Goal: Information Seeking & Learning: Learn about a topic

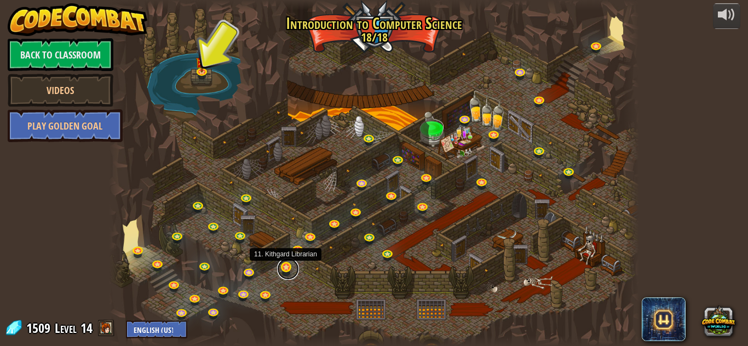
click at [291, 267] on link at bounding box center [288, 269] width 22 height 22
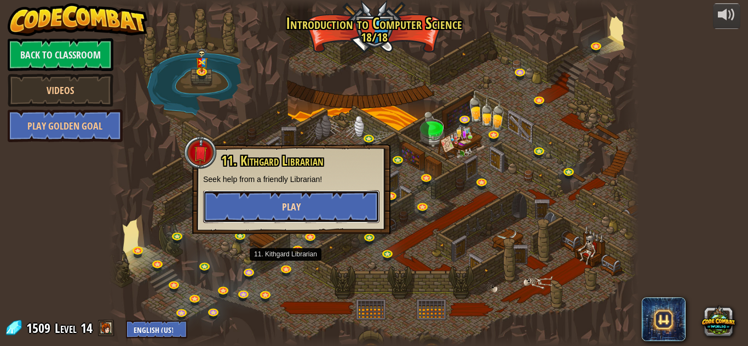
click at [294, 199] on button "Play" at bounding box center [291, 206] width 176 height 33
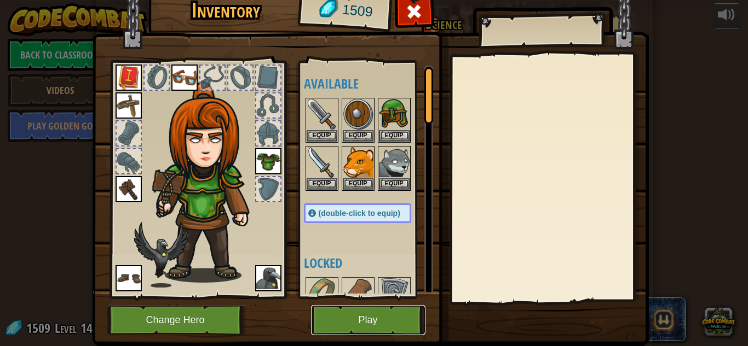
click at [383, 330] on button "Play" at bounding box center [368, 320] width 114 height 30
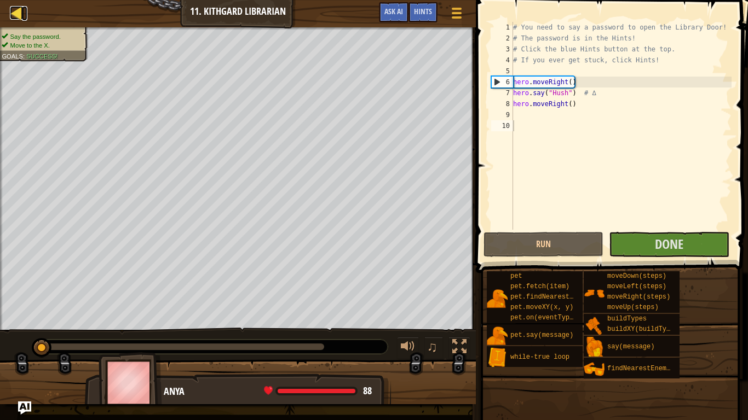
click at [15, 15] on div at bounding box center [17, 13] width 14 height 14
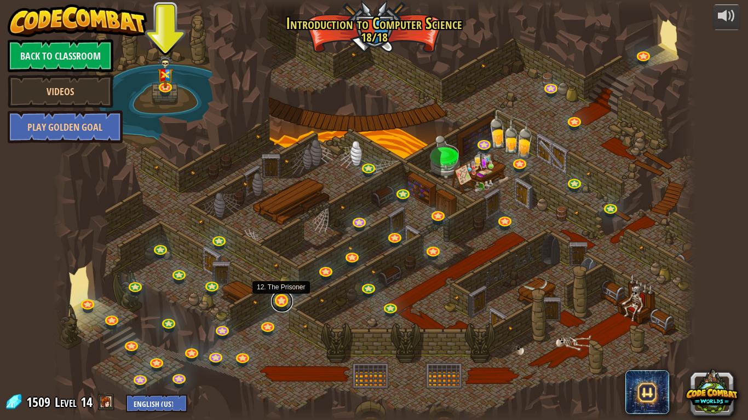
click at [284, 300] on link at bounding box center [282, 302] width 22 height 22
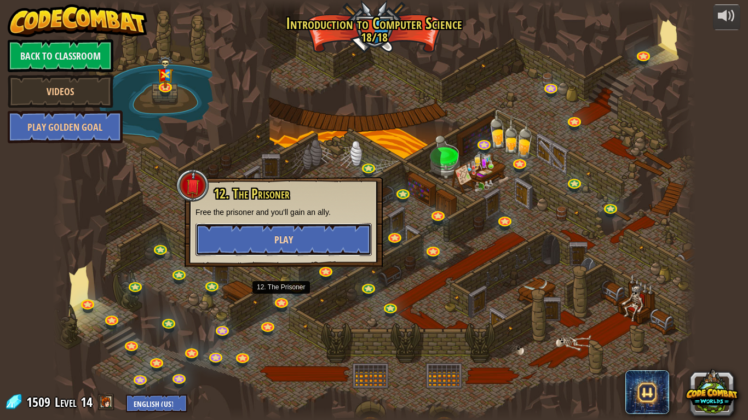
click at [302, 229] on button "Play" at bounding box center [283, 239] width 176 height 33
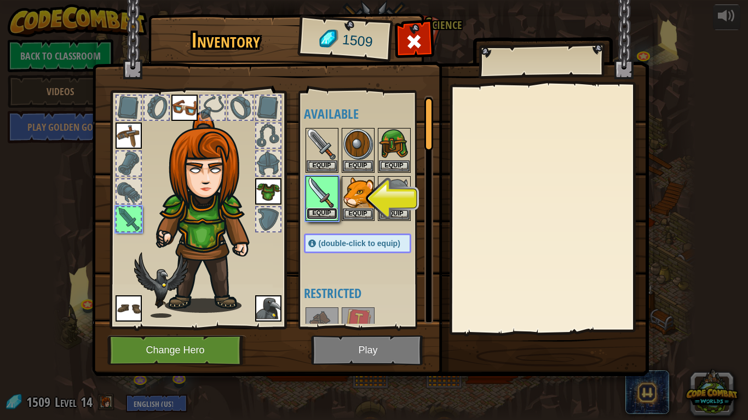
click at [322, 212] on button "Equip" at bounding box center [322, 213] width 31 height 11
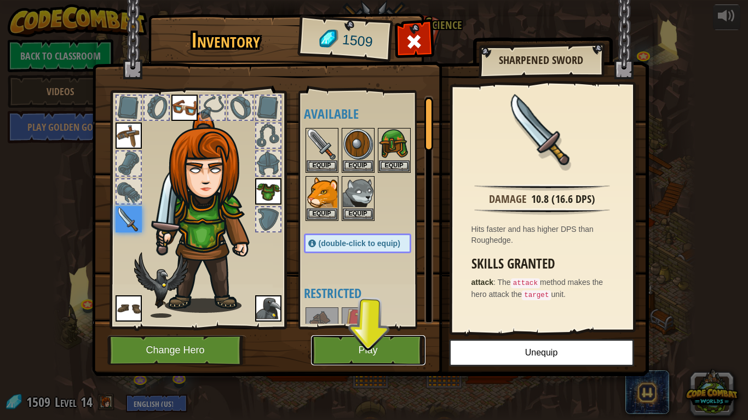
click at [361, 346] on button "Play" at bounding box center [368, 351] width 114 height 30
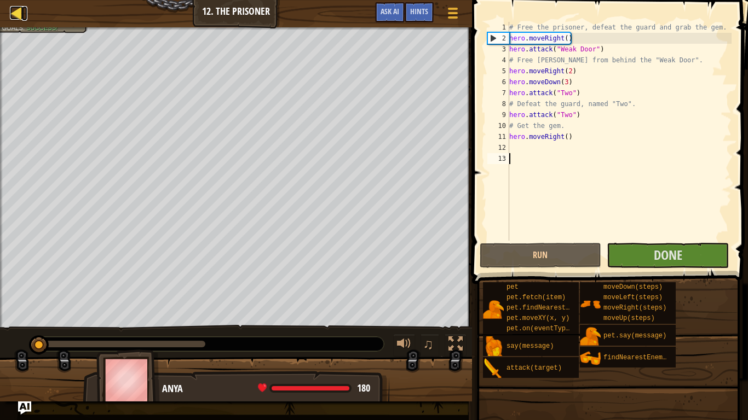
click at [16, 20] on div at bounding box center [17, 13] width 14 height 14
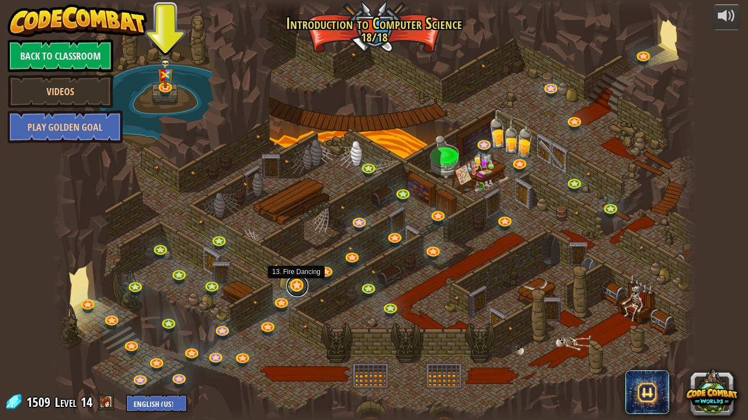
click at [296, 292] on link at bounding box center [297, 286] width 22 height 22
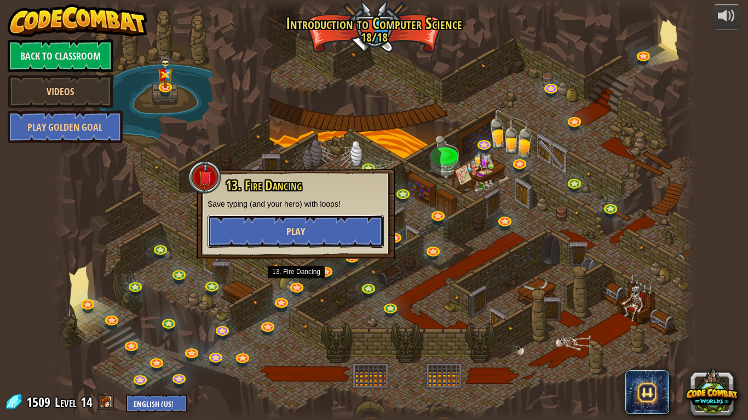
click at [293, 239] on button "Play" at bounding box center [295, 231] width 176 height 33
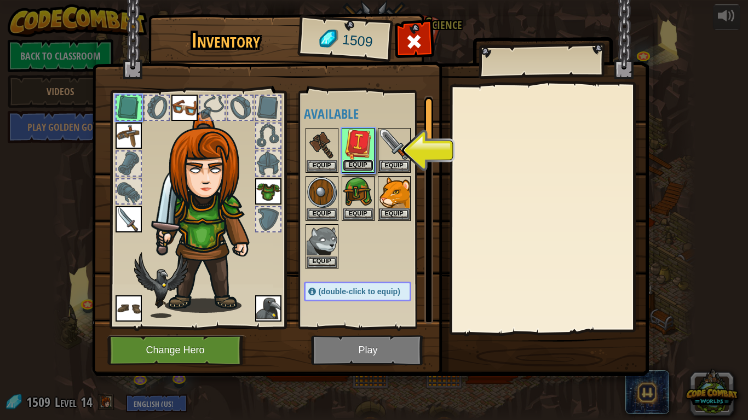
click at [353, 165] on button "Equip" at bounding box center [358, 165] width 31 height 11
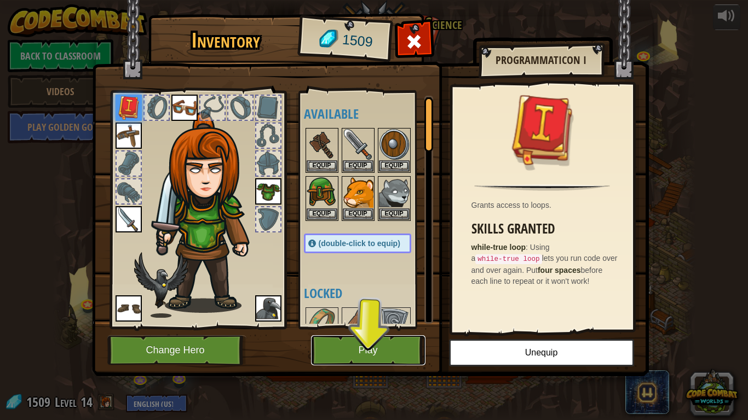
click at [395, 338] on button "Play" at bounding box center [368, 351] width 114 height 30
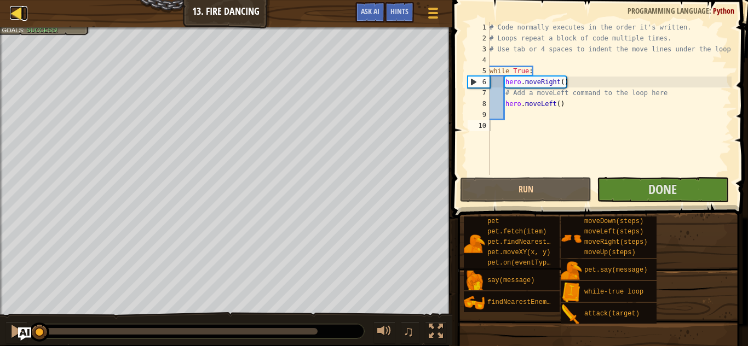
click at [17, 14] on div at bounding box center [17, 13] width 14 height 14
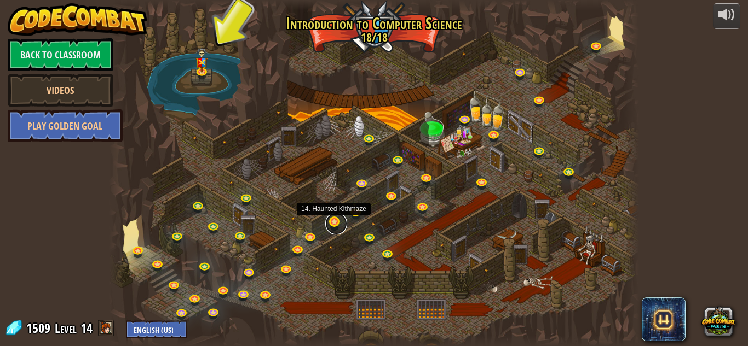
click at [334, 222] on link at bounding box center [336, 224] width 22 height 22
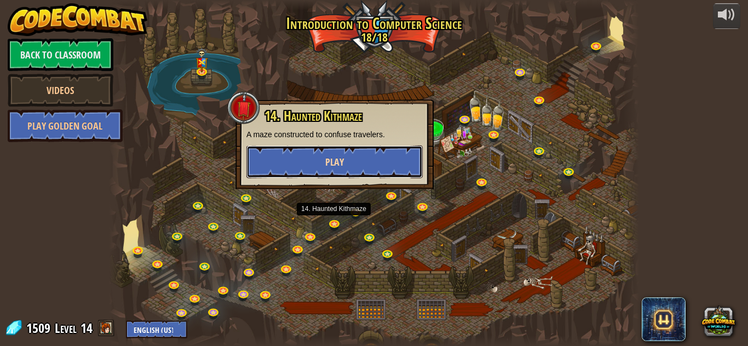
click at [372, 159] on button "Play" at bounding box center [334, 162] width 176 height 33
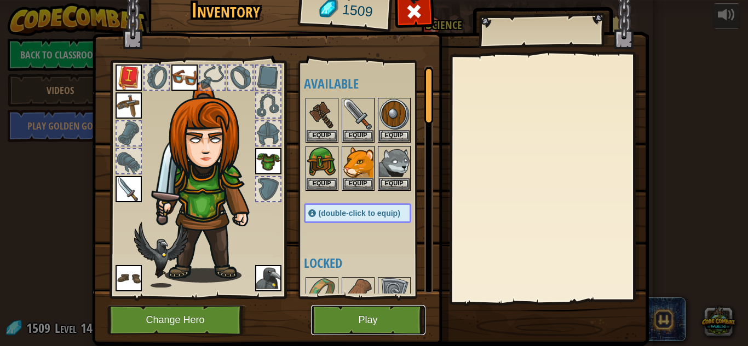
click at [402, 326] on button "Play" at bounding box center [368, 320] width 114 height 30
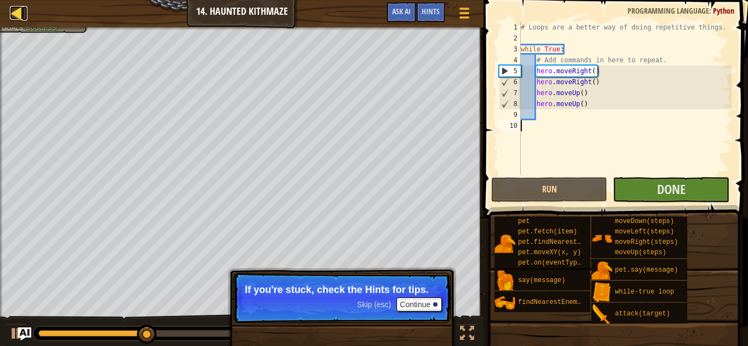
click at [16, 20] on div at bounding box center [17, 13] width 14 height 14
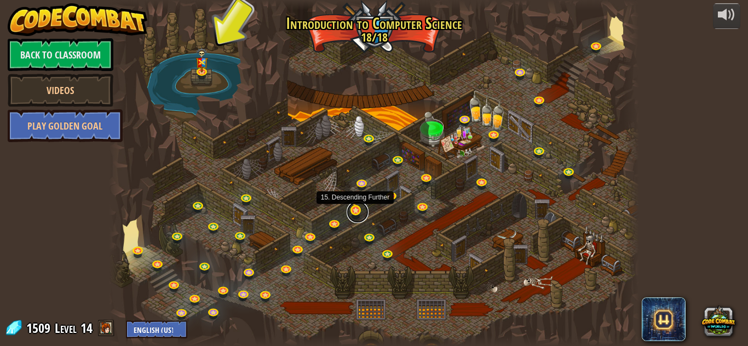
click at [359, 211] on link at bounding box center [357, 212] width 22 height 22
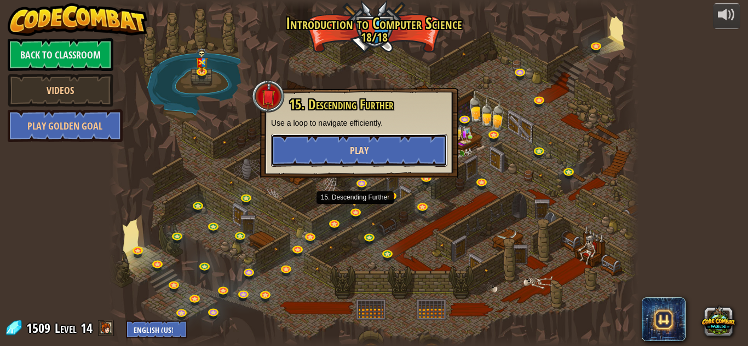
click at [388, 149] on button "Play" at bounding box center [359, 150] width 176 height 33
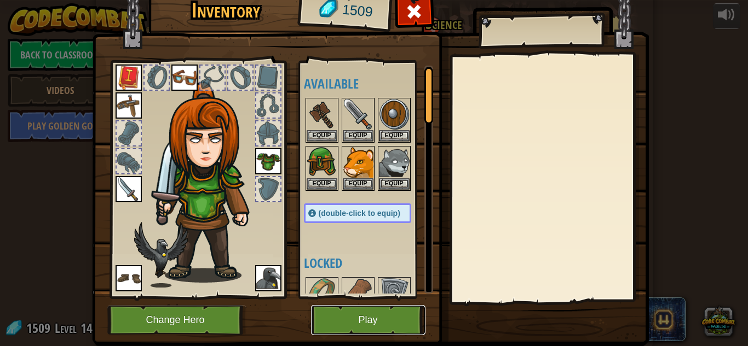
click at [387, 309] on button "Play" at bounding box center [368, 320] width 114 height 30
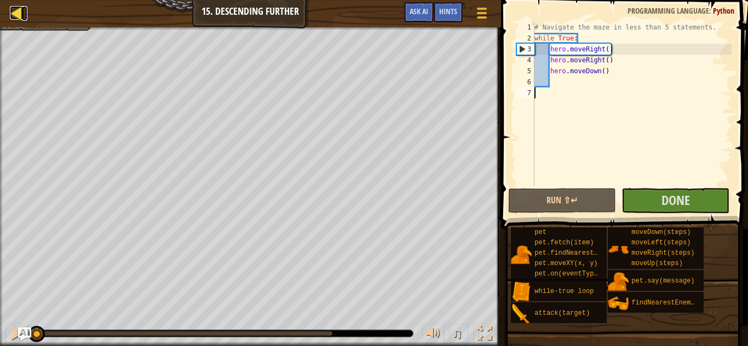
click at [16, 14] on div at bounding box center [17, 13] width 14 height 14
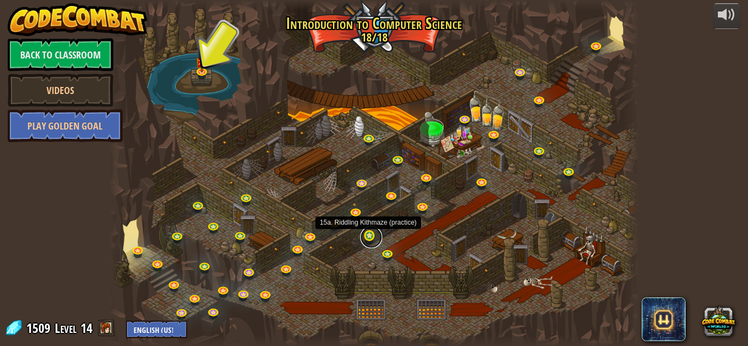
click at [369, 238] on link at bounding box center [371, 238] width 22 height 22
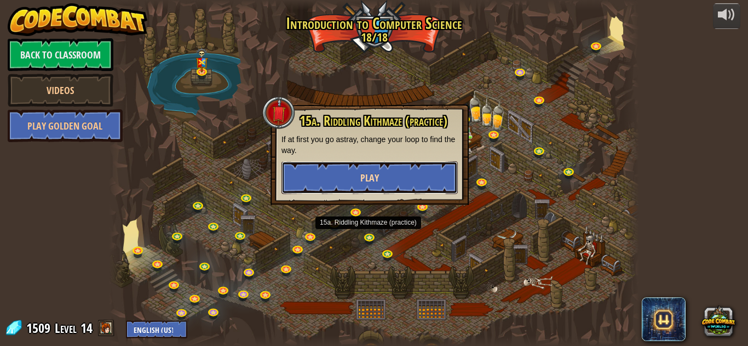
click at [389, 174] on button "Play" at bounding box center [369, 177] width 176 height 33
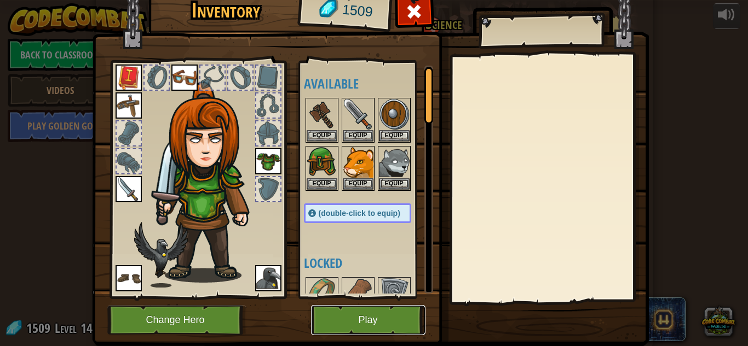
click at [383, 315] on button "Play" at bounding box center [368, 320] width 114 height 30
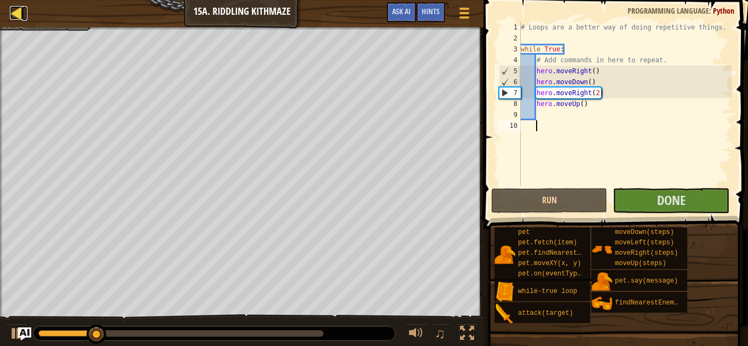
click at [16, 9] on div at bounding box center [17, 13] width 14 height 14
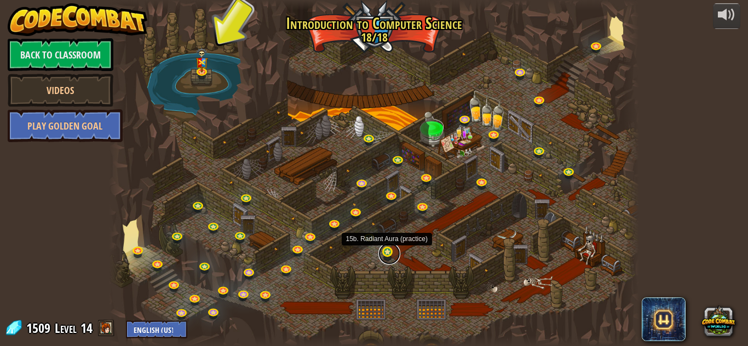
click at [384, 255] on link at bounding box center [389, 254] width 22 height 22
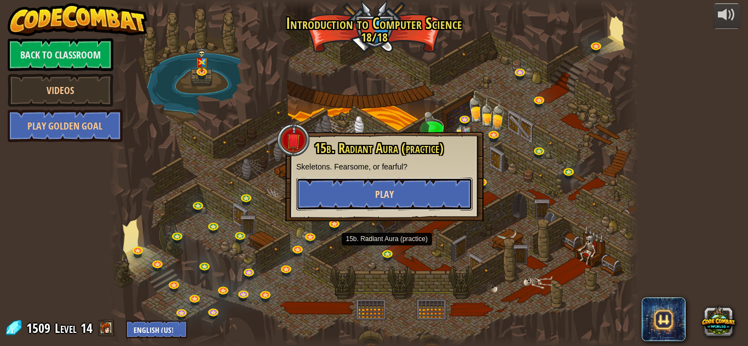
click at [402, 198] on button "Play" at bounding box center [384, 194] width 176 height 33
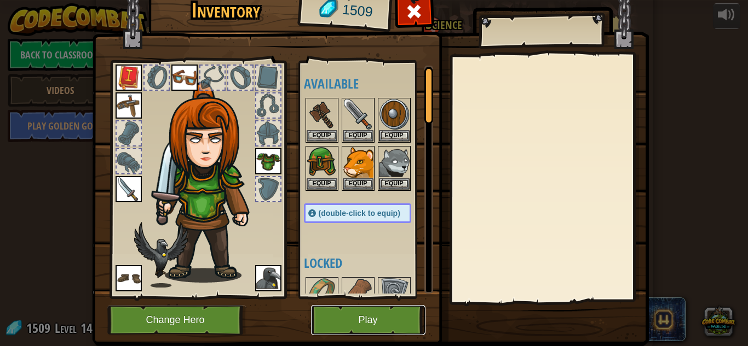
click at [371, 329] on button "Play" at bounding box center [368, 320] width 114 height 30
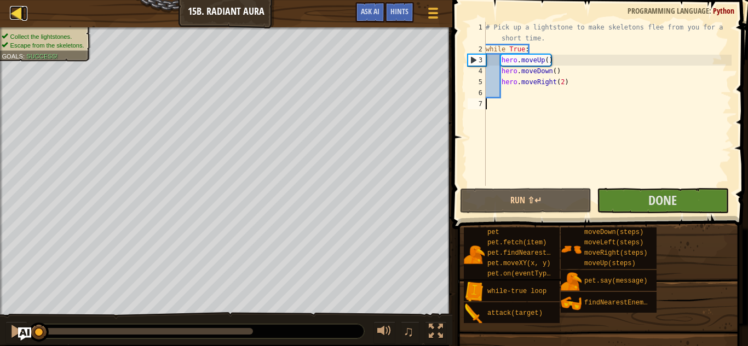
click at [16, 14] on div at bounding box center [17, 13] width 14 height 14
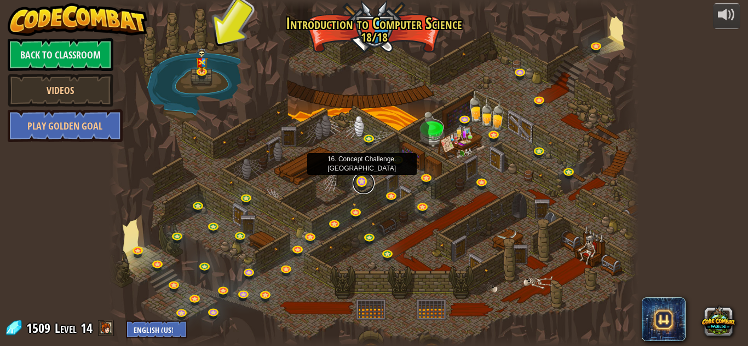
click at [363, 183] on link at bounding box center [364, 183] width 22 height 22
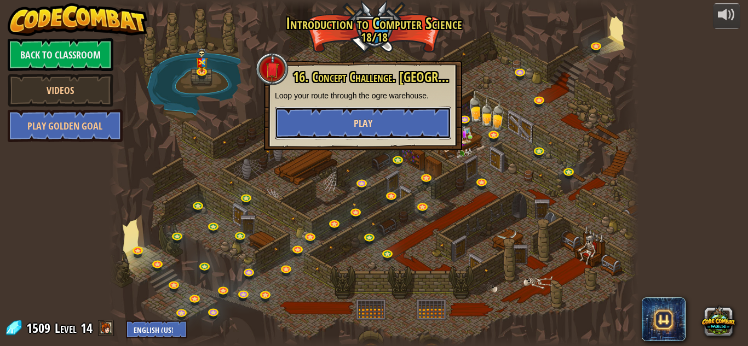
click at [385, 134] on button "Play" at bounding box center [363, 123] width 176 height 33
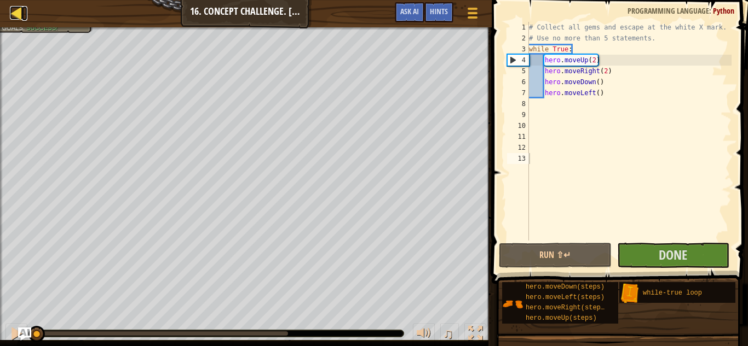
click at [20, 20] on div at bounding box center [17, 13] width 14 height 14
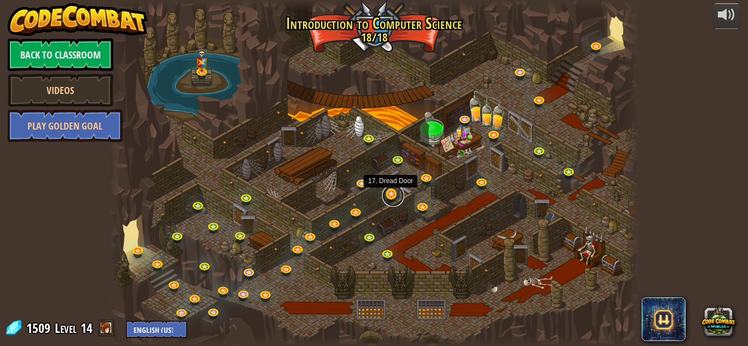
click at [391, 194] on link at bounding box center [393, 196] width 22 height 22
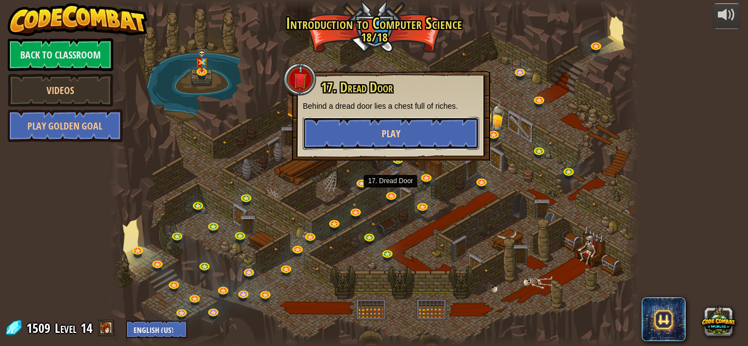
click at [383, 146] on button "Play" at bounding box center [391, 133] width 176 height 33
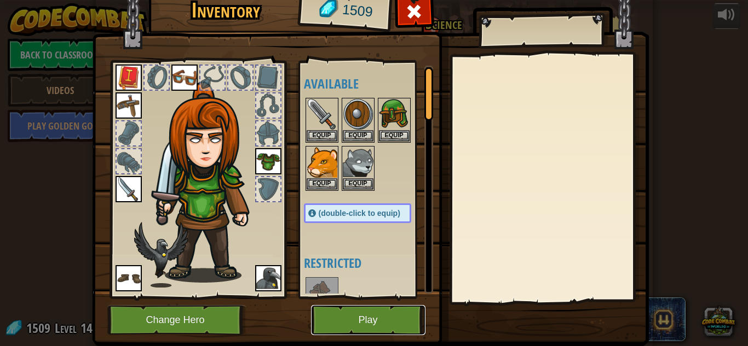
click at [392, 312] on button "Play" at bounding box center [368, 320] width 114 height 30
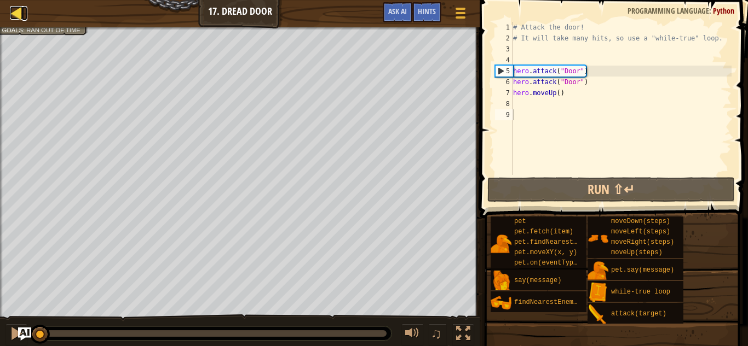
click at [19, 15] on div at bounding box center [17, 13] width 14 height 14
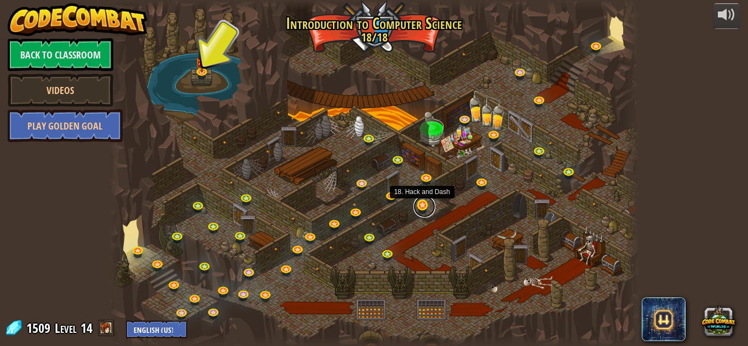
click at [422, 209] on link at bounding box center [424, 207] width 22 height 22
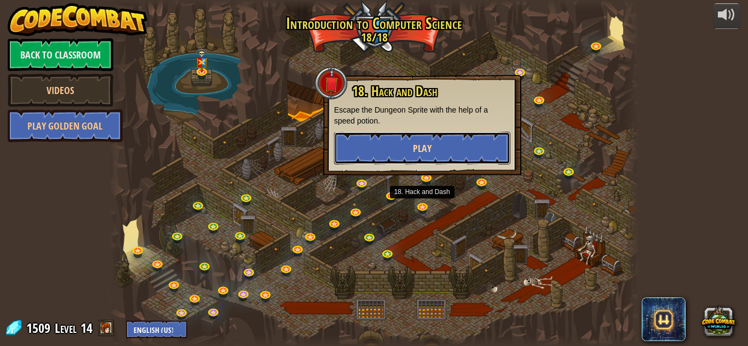
click at [447, 135] on button "Play" at bounding box center [422, 148] width 176 height 33
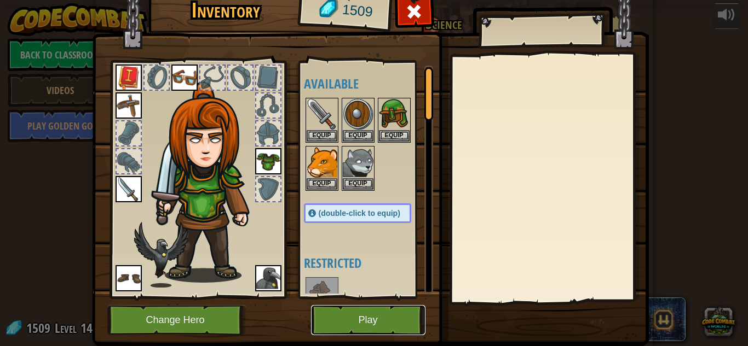
click at [356, 314] on button "Play" at bounding box center [368, 320] width 114 height 30
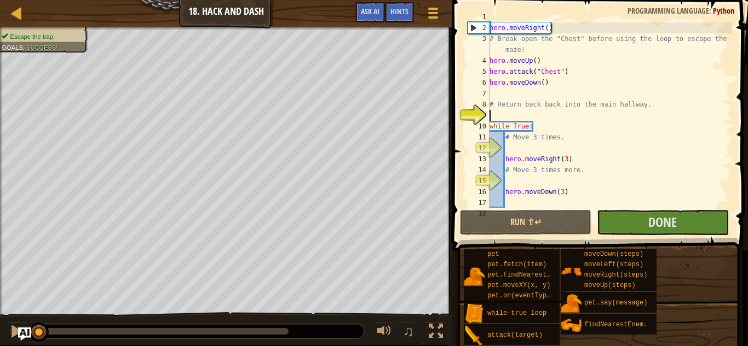
scroll to position [11, 0]
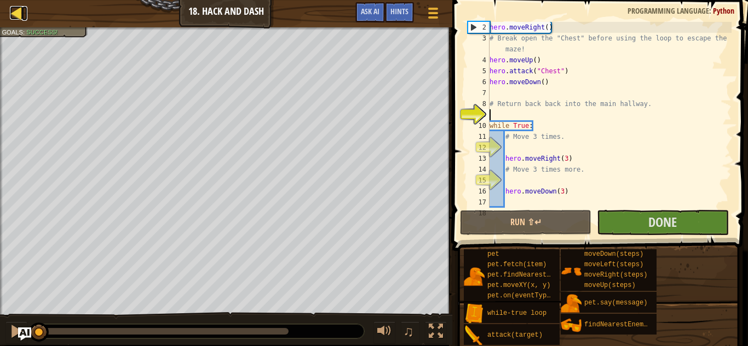
click at [19, 17] on div at bounding box center [17, 13] width 14 height 14
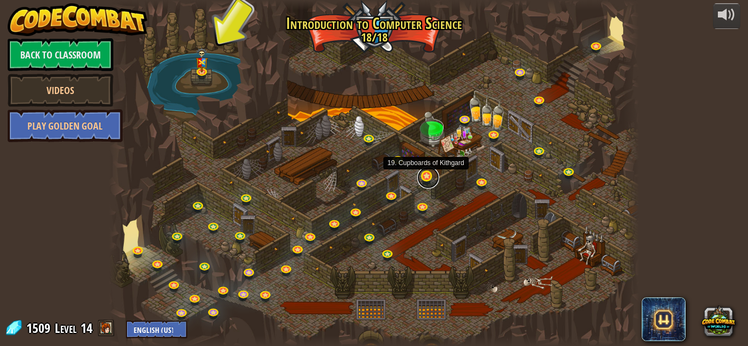
click at [423, 179] on link at bounding box center [428, 178] width 22 height 22
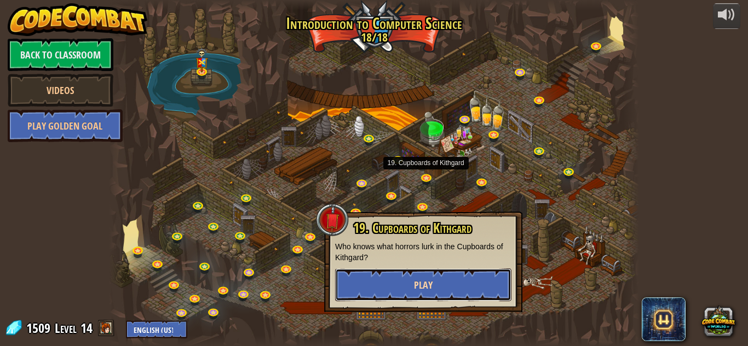
click at [431, 282] on span "Play" at bounding box center [423, 286] width 19 height 14
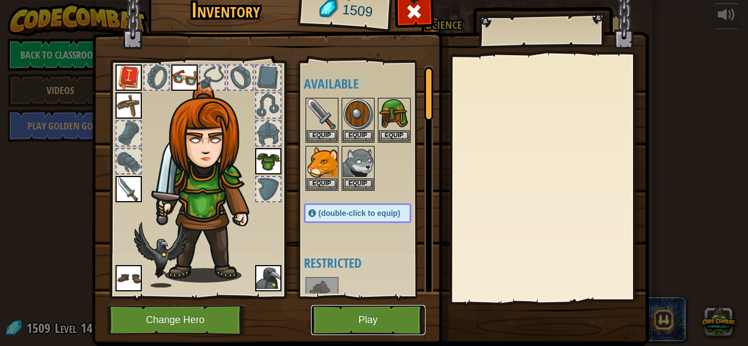
click at [364, 331] on button "Play" at bounding box center [368, 320] width 114 height 30
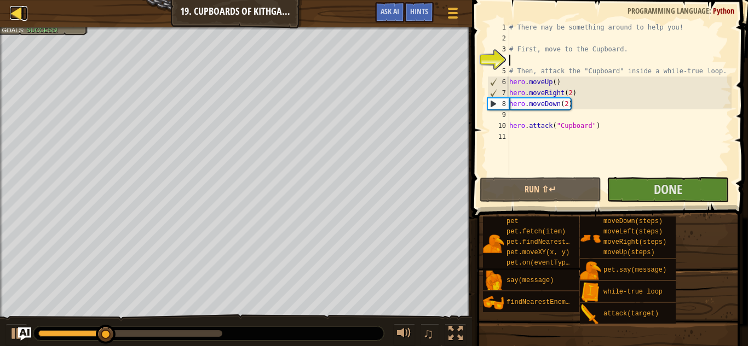
click at [20, 9] on div at bounding box center [17, 13] width 14 height 14
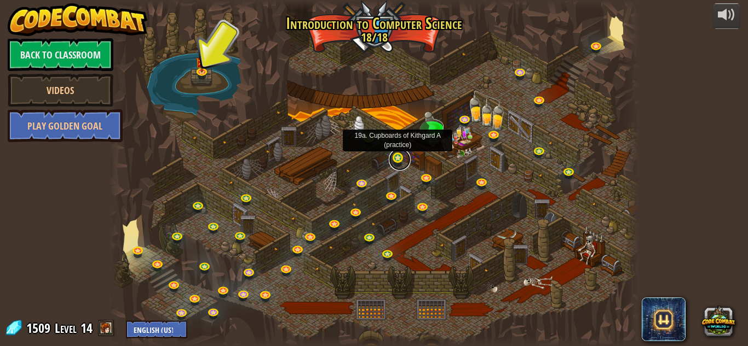
click at [401, 161] on link at bounding box center [400, 160] width 22 height 22
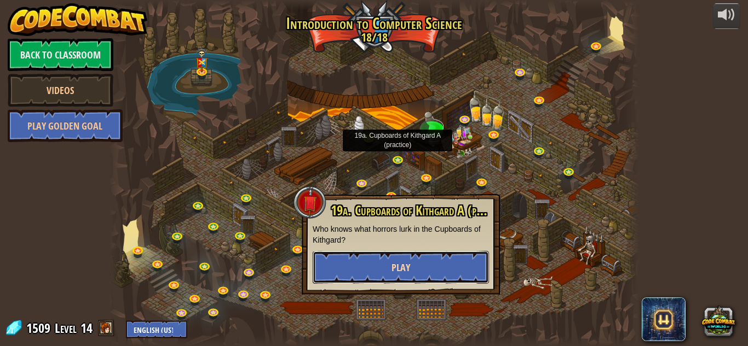
click at [417, 279] on button "Play" at bounding box center [401, 267] width 176 height 33
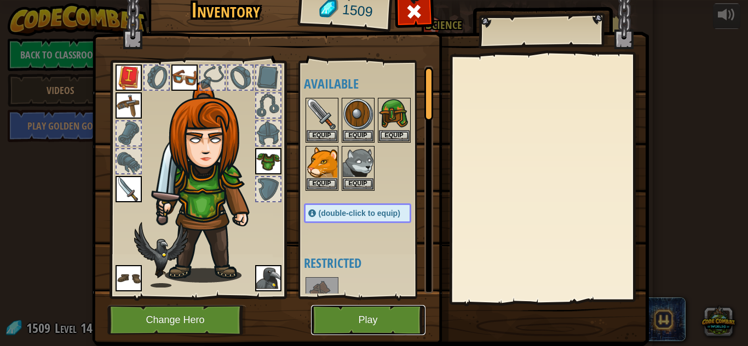
click at [380, 316] on button "Play" at bounding box center [368, 320] width 114 height 30
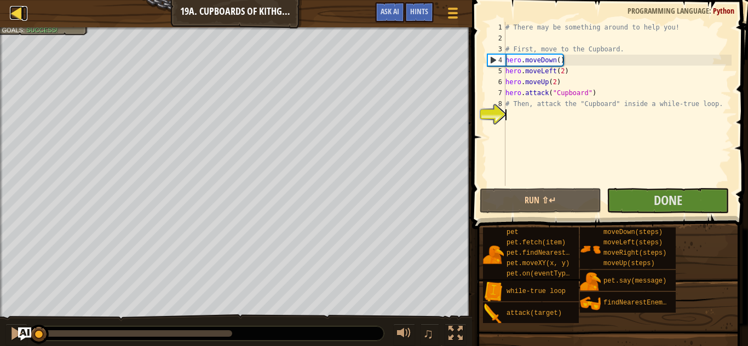
click at [24, 18] on link "Map" at bounding box center [24, 13] width 5 height 15
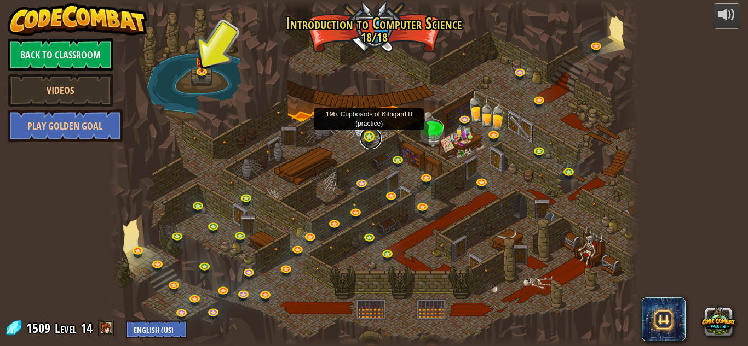
click at [364, 136] on link at bounding box center [371, 139] width 22 height 22
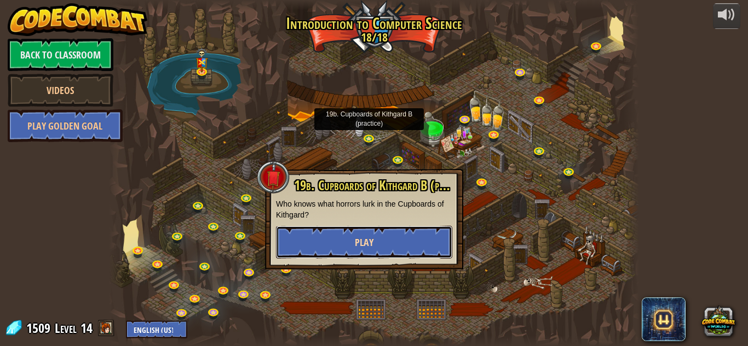
click at [383, 235] on button "Play" at bounding box center [364, 242] width 176 height 33
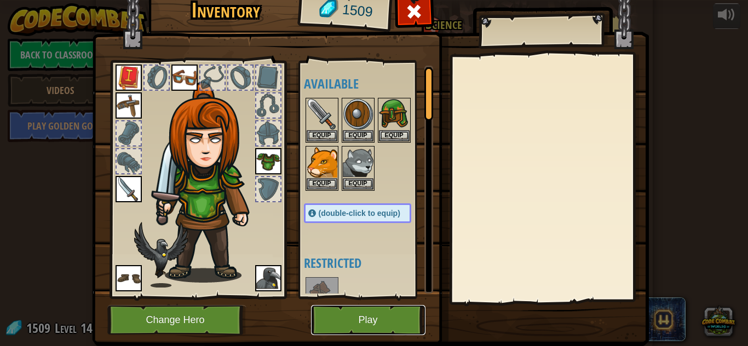
click at [380, 322] on button "Play" at bounding box center [368, 320] width 114 height 30
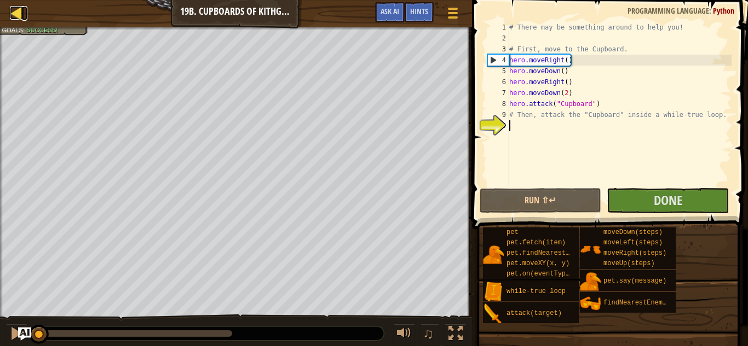
click at [16, 14] on div at bounding box center [17, 13] width 14 height 14
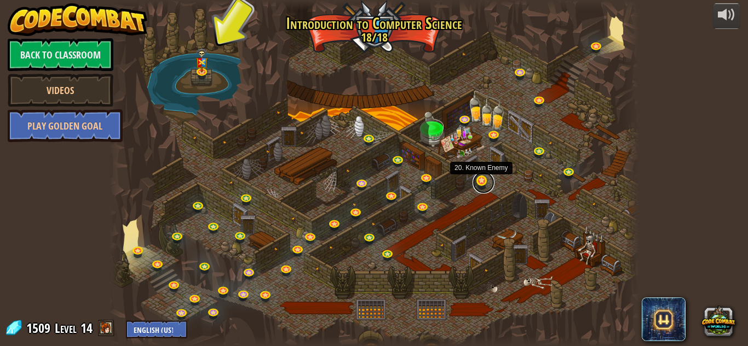
click at [482, 184] on link at bounding box center [483, 183] width 22 height 22
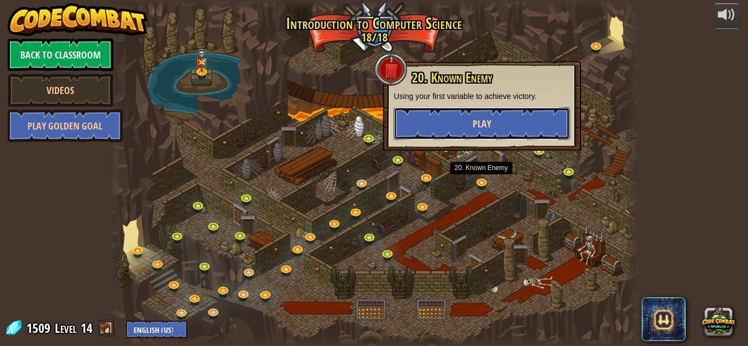
click at [517, 113] on button "Play" at bounding box center [482, 123] width 176 height 33
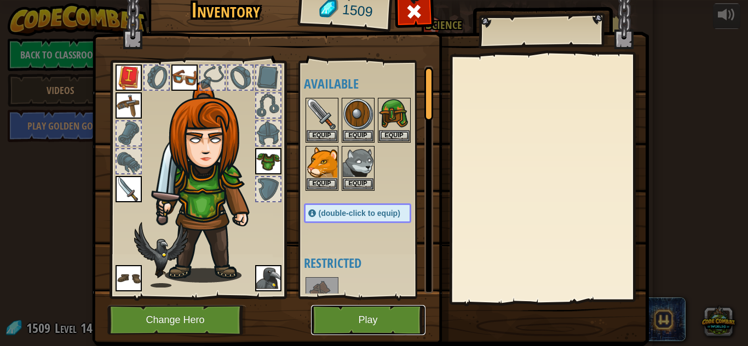
click at [396, 315] on button "Play" at bounding box center [368, 320] width 114 height 30
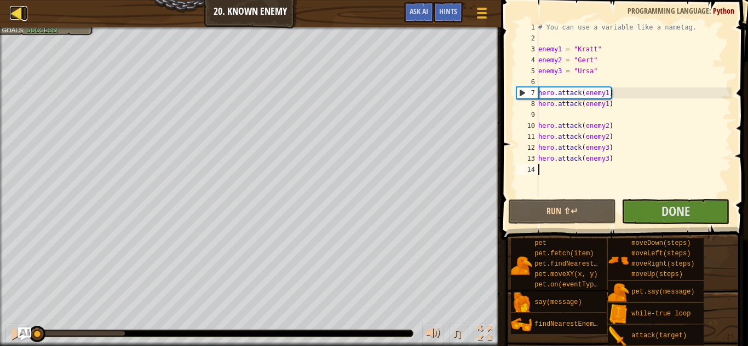
click at [16, 16] on div at bounding box center [17, 13] width 14 height 14
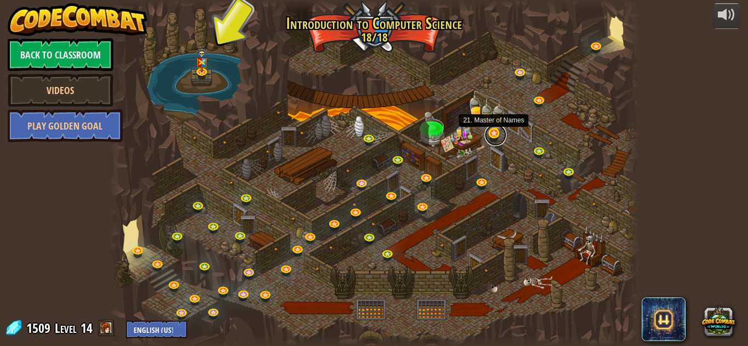
click at [492, 140] on link at bounding box center [495, 135] width 22 height 22
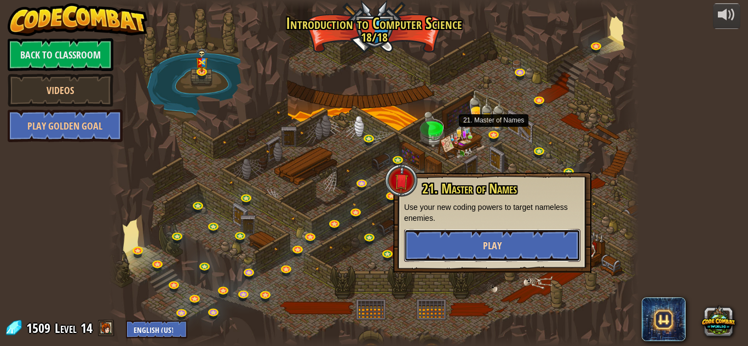
click at [495, 235] on button "Play" at bounding box center [492, 245] width 176 height 33
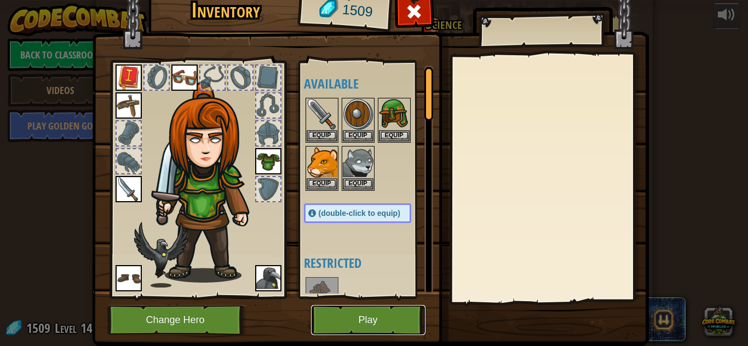
click at [400, 327] on button "Play" at bounding box center [368, 320] width 114 height 30
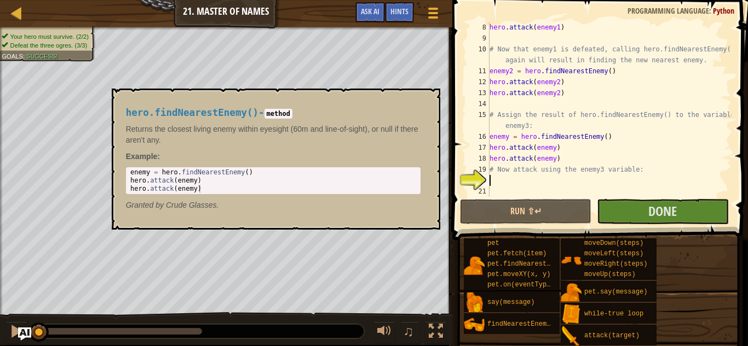
scroll to position [99, 0]
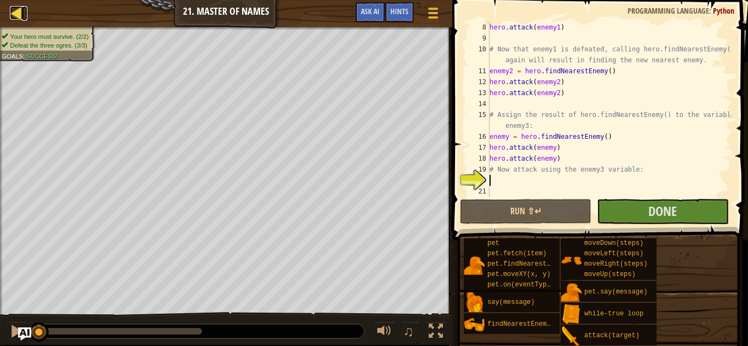
click at [14, 16] on div at bounding box center [17, 13] width 14 height 14
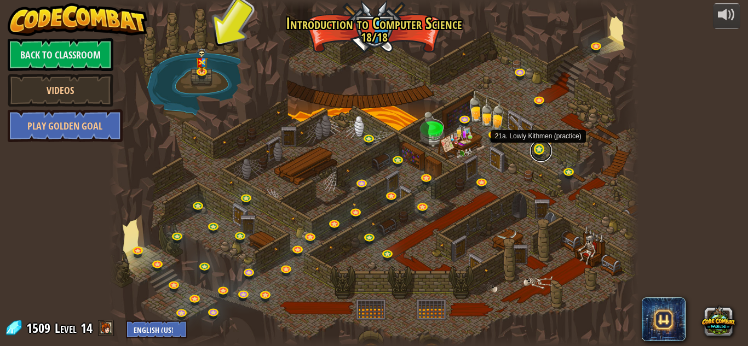
click at [539, 147] on link at bounding box center [541, 151] width 22 height 22
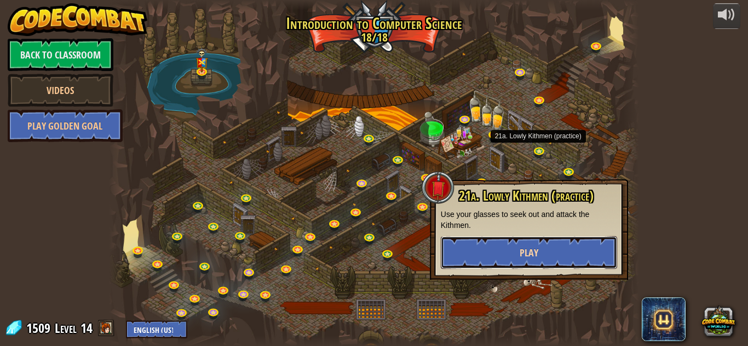
click at [557, 257] on button "Play" at bounding box center [529, 252] width 176 height 33
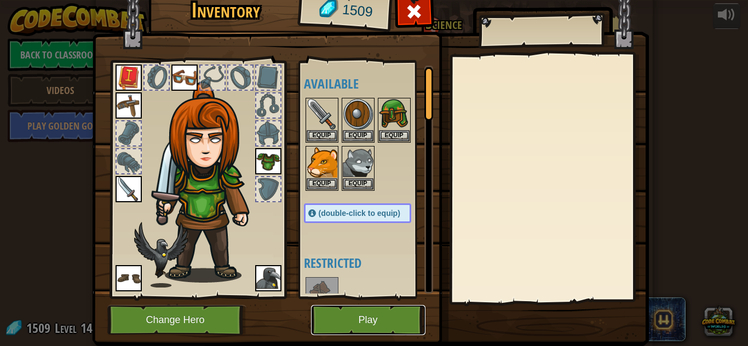
click at [363, 306] on button "Play" at bounding box center [368, 320] width 114 height 30
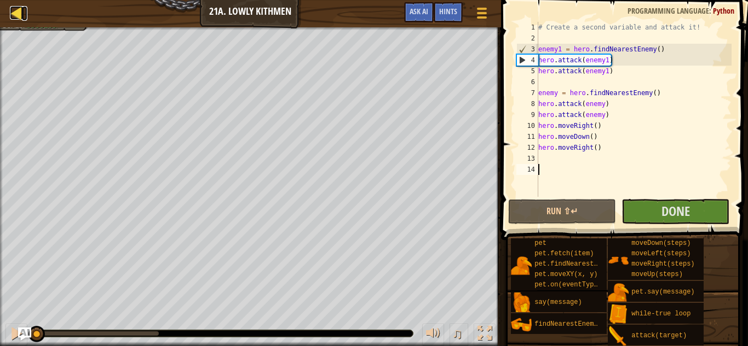
click at [18, 20] on div at bounding box center [17, 13] width 14 height 14
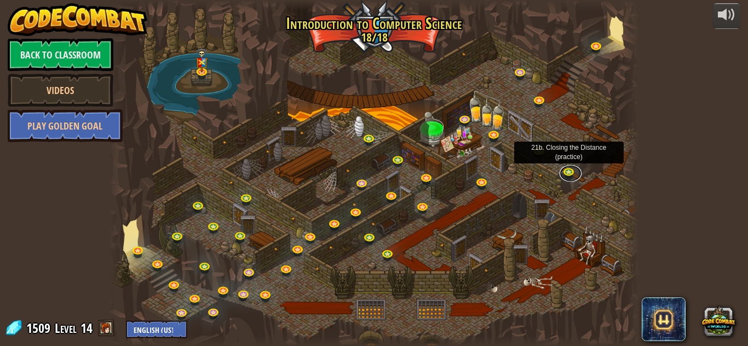
click at [568, 171] on link at bounding box center [570, 173] width 22 height 16
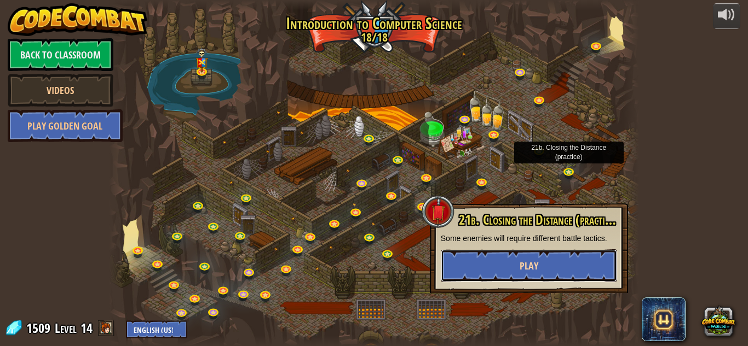
click at [527, 270] on span "Play" at bounding box center [528, 266] width 19 height 14
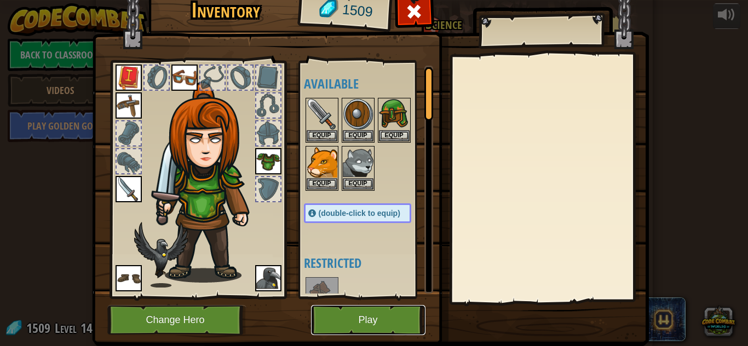
click at [378, 310] on button "Play" at bounding box center [368, 320] width 114 height 30
